Goal: Task Accomplishment & Management: Use online tool/utility

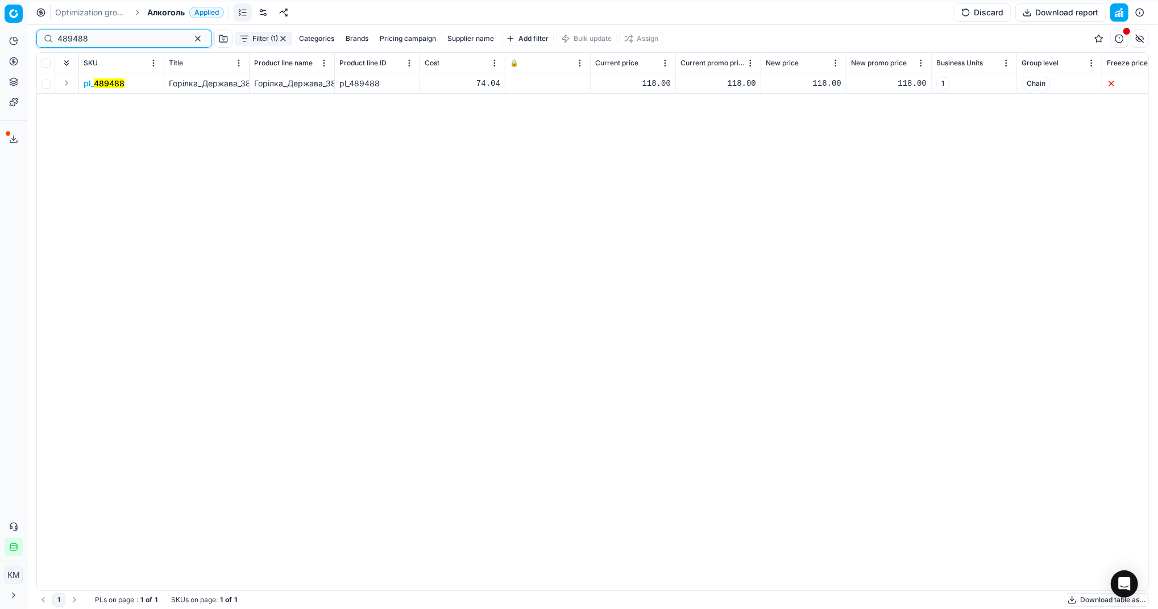
click at [191, 34] on button "button" at bounding box center [198, 39] width 14 height 14
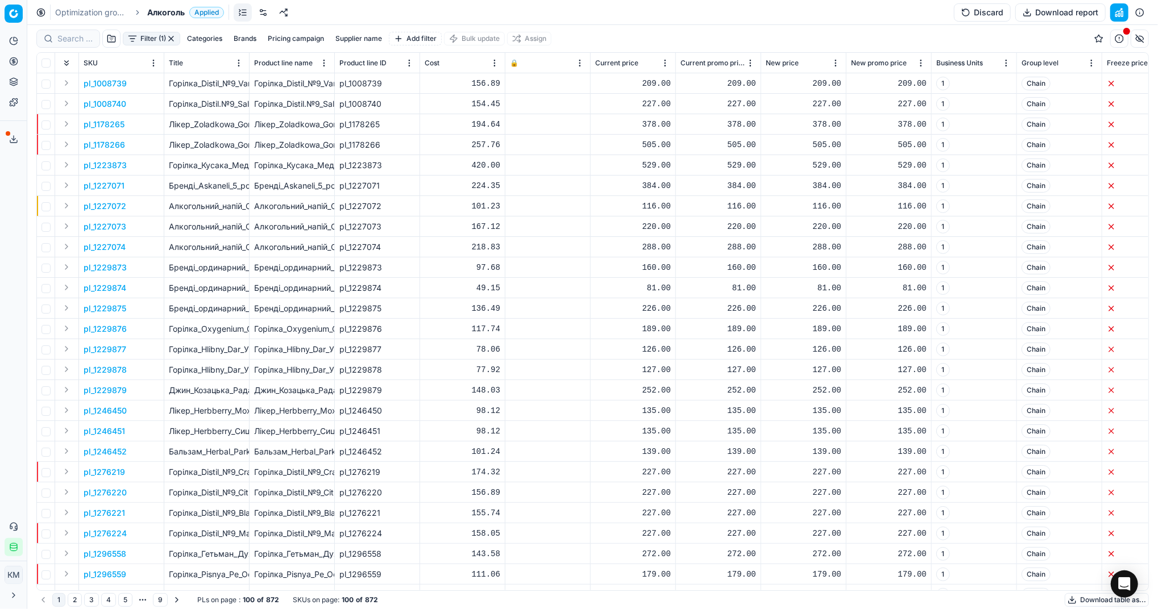
click at [1096, 600] on button "Download table as..." at bounding box center [1107, 600] width 84 height 14
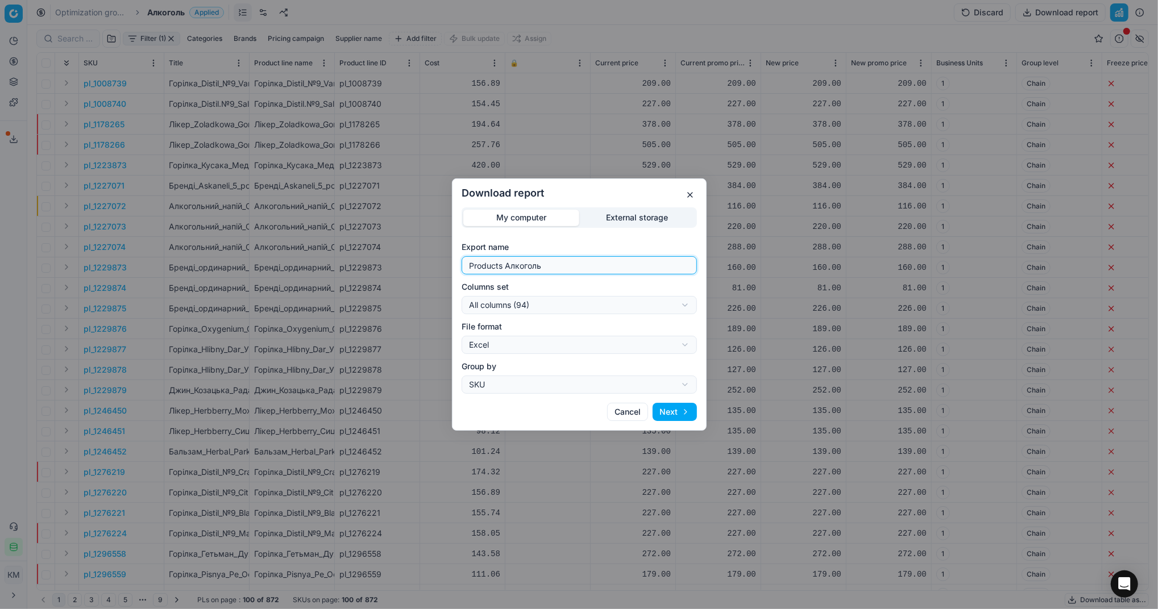
drag, startPoint x: 549, startPoint y: 266, endPoint x: 400, endPoint y: 265, distance: 148.4
click at [400, 265] on div "Download report My computer External storage Export name Products Алкоголь Colu…" at bounding box center [579, 304] width 1158 height 609
type input "Компетера [DATE]"
click at [657, 412] on button "Next" at bounding box center [675, 412] width 44 height 18
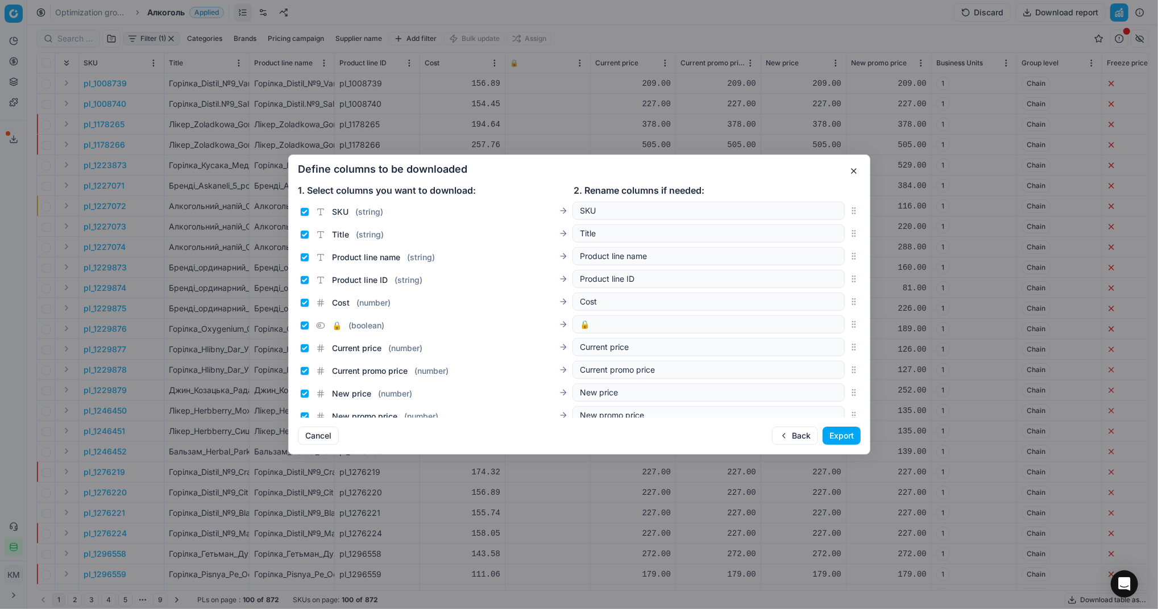
click at [831, 433] on button "Export" at bounding box center [842, 436] width 38 height 18
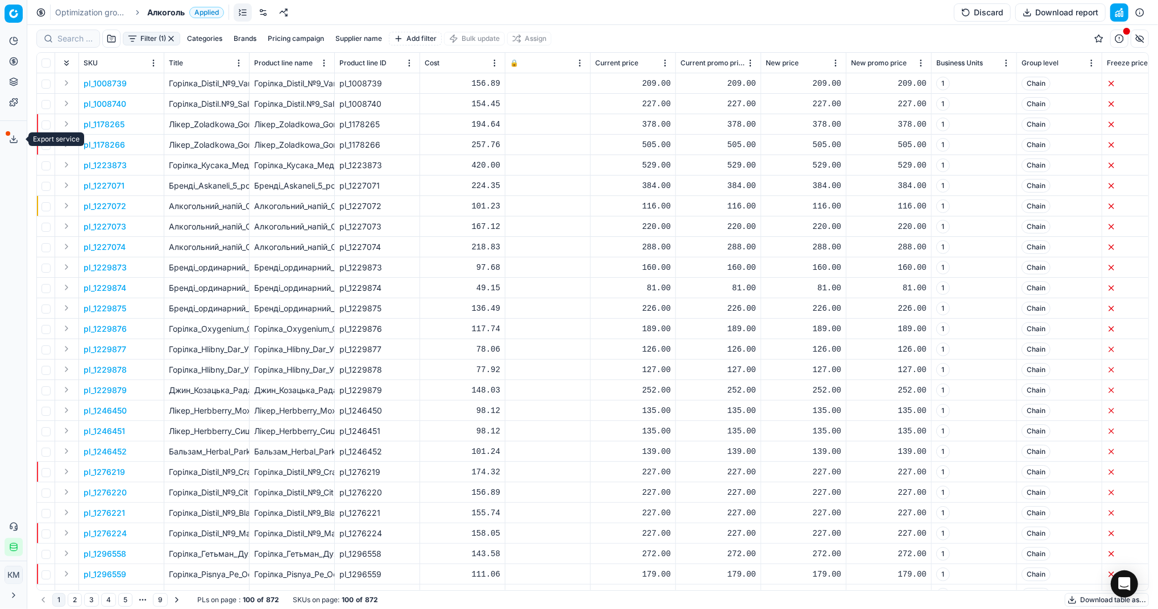
click at [9, 138] on icon at bounding box center [13, 139] width 9 height 9
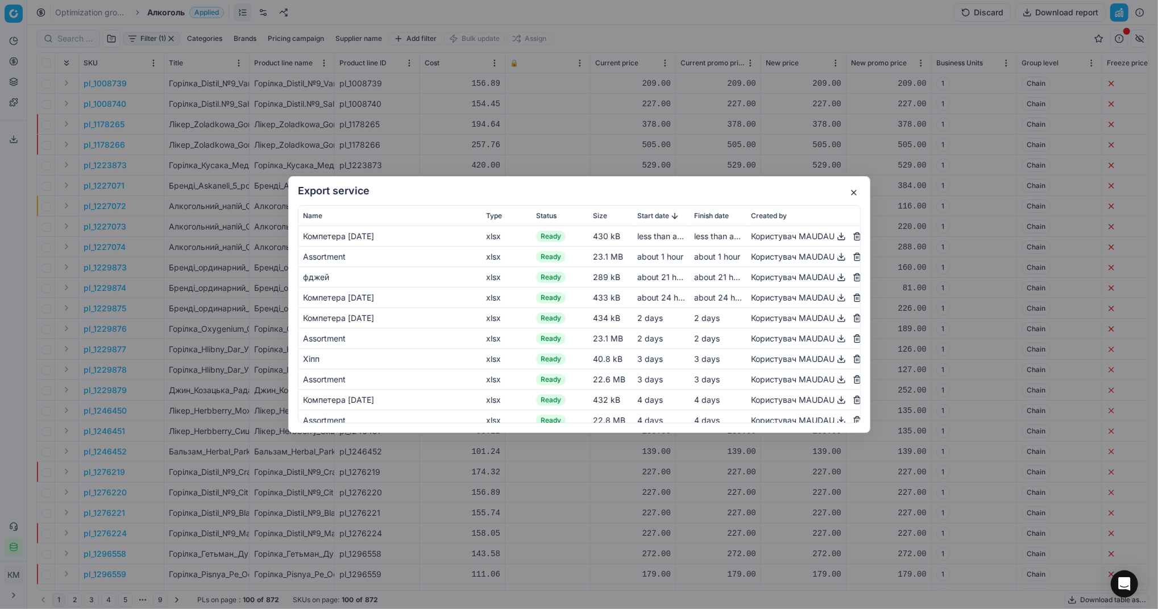
click at [835, 237] on button "button" at bounding box center [842, 237] width 14 height 14
